Goal: Task Accomplishment & Management: Use online tool/utility

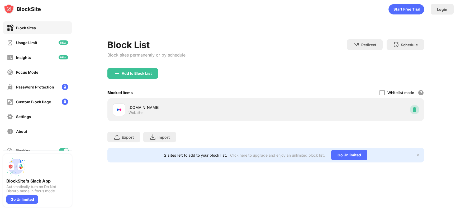
click at [414, 108] on img at bounding box center [413, 109] width 5 height 5
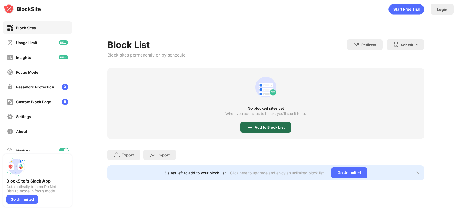
click at [268, 126] on div "Add to Block List" at bounding box center [269, 127] width 30 height 4
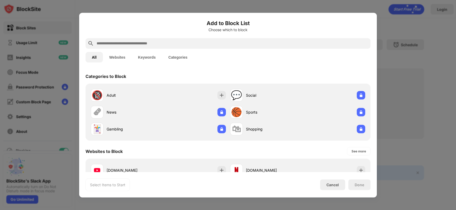
click at [175, 43] on input "text" at bounding box center [232, 43] width 272 height 6
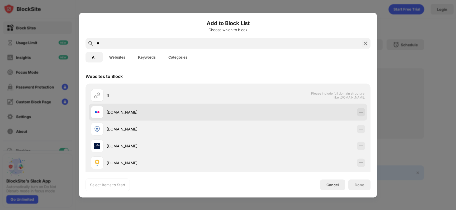
type input "**"
click at [123, 114] on div "[DOMAIN_NAME]" at bounding box center [166, 112] width 121 height 6
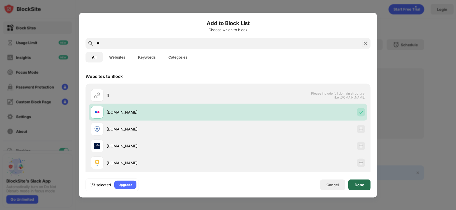
click at [360, 185] on div "Done" at bounding box center [358, 184] width 9 height 4
